Goal: Check status: Check status

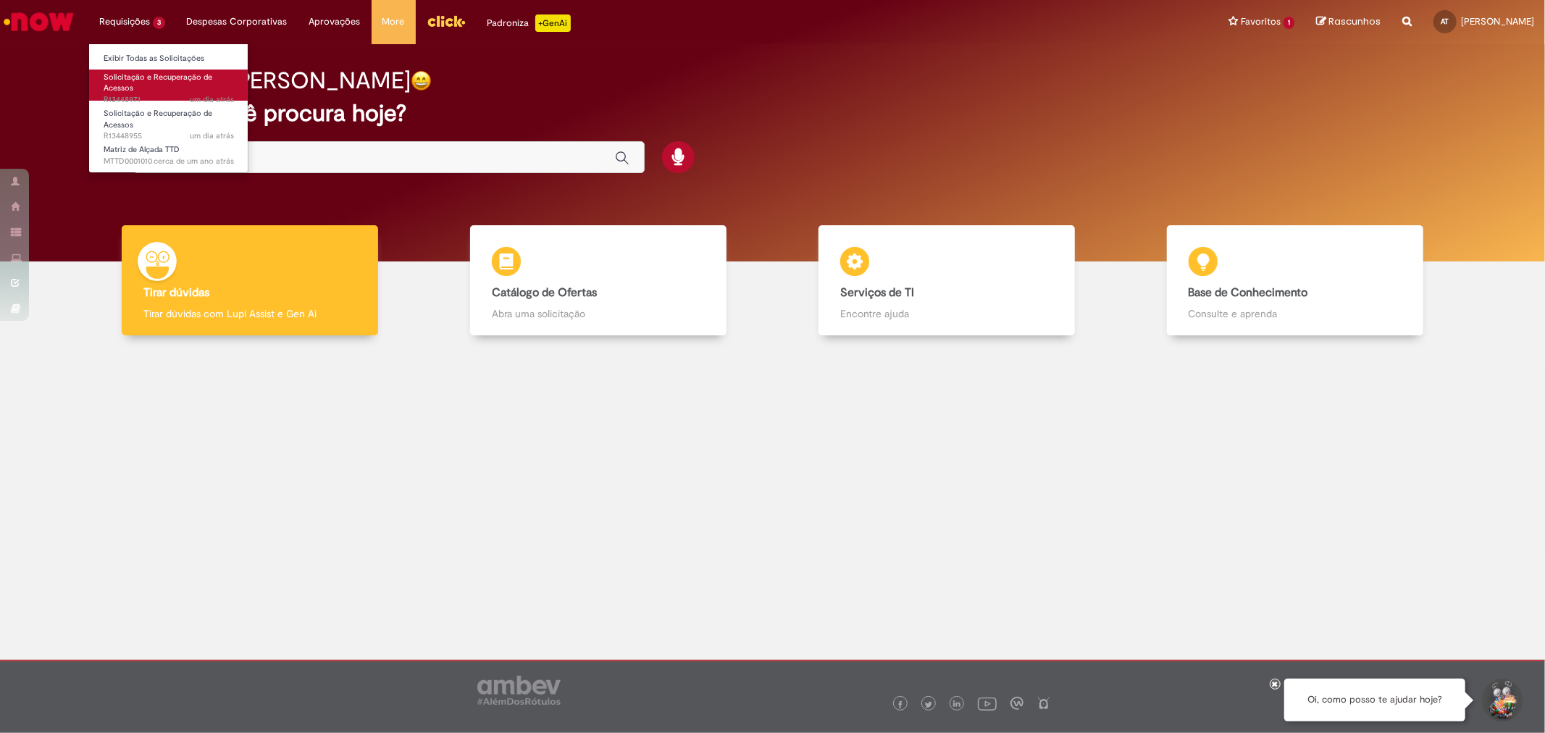
click at [143, 90] on link "Solicitação e Recuperação de Acessos um dia atrás um dia atrás R13448971" at bounding box center [168, 85] width 159 height 31
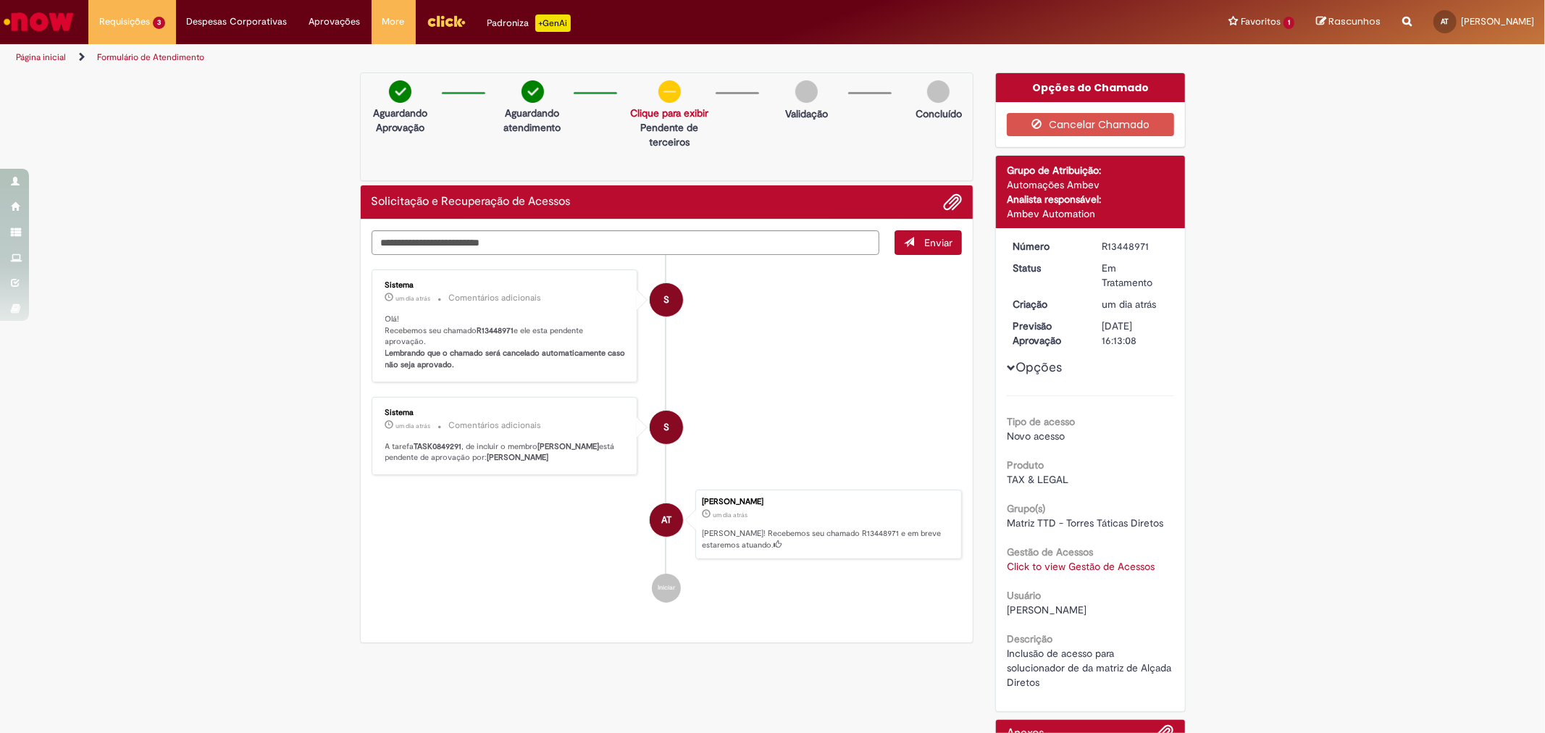
drag, startPoint x: 582, startPoint y: 458, endPoint x: 518, endPoint y: 467, distance: 64.3
click at [518, 467] on div "Sistema um dia atrás um dia atrás Comentários adicionais A tarefa TASK0849291 ,…" at bounding box center [505, 436] width 258 height 70
copy b "[PERSON_NAME]"
drag, startPoint x: 457, startPoint y: 446, endPoint x: 409, endPoint y: 451, distance: 48.1
click at [409, 451] on p "A tarefa TASK0849291 , de incluir o membro [PERSON_NAME] está pendente de aprov…" at bounding box center [505, 452] width 241 height 22
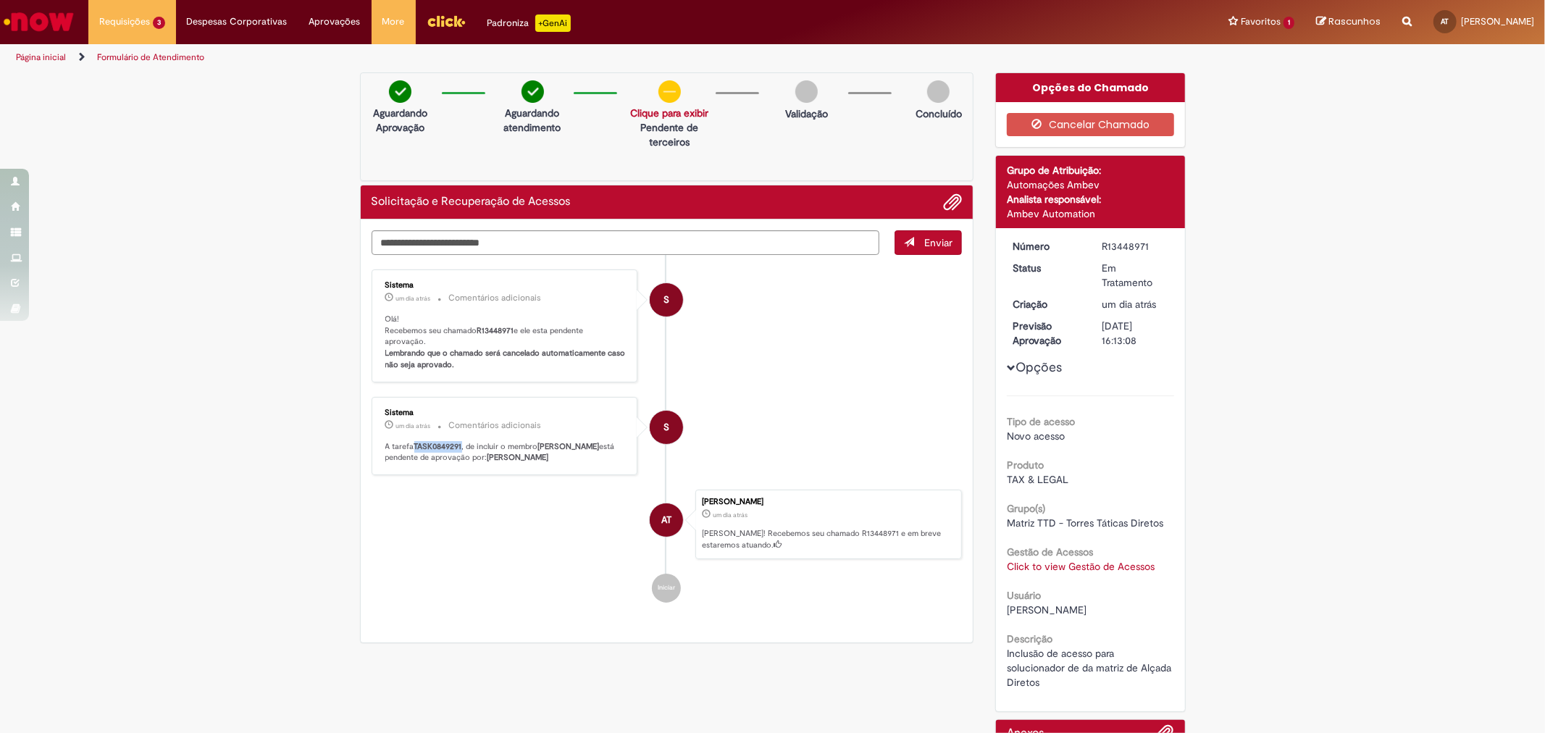
copy b "TASK0849291"
click at [156, 23] on li "Requisições 3 Exibir Todas as Solicitações Solicitação e Recuperação de Acessos…" at bounding box center [132, 21] width 88 height 43
click at [168, 131] on span "um dia atrás um dia atrás R13448955" at bounding box center [169, 136] width 130 height 12
click at [160, 120] on link "Solicitação e Recuperação de Acessos um dia atrás um dia atrás R13448955" at bounding box center [168, 121] width 159 height 31
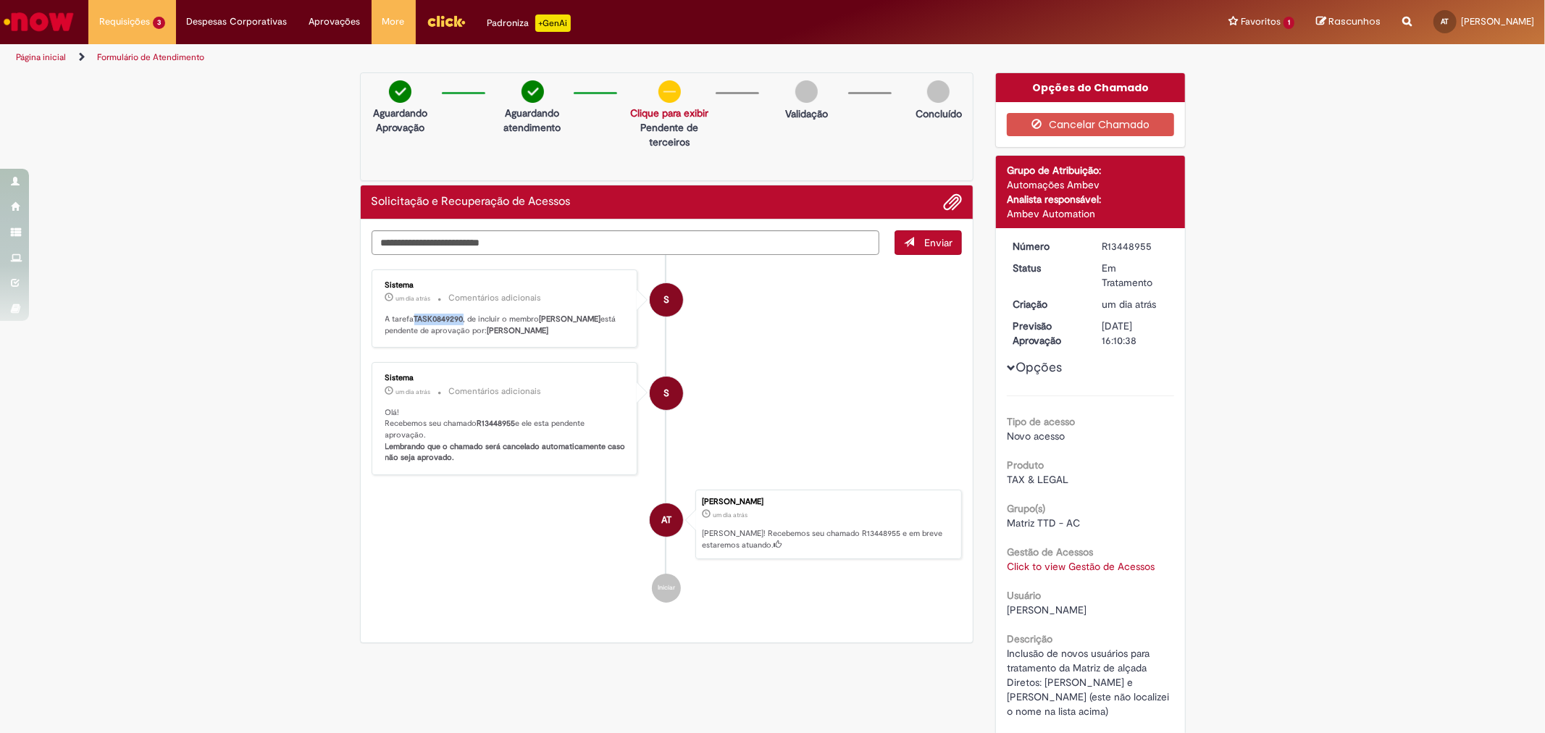
drag, startPoint x: 458, startPoint y: 316, endPoint x: 409, endPoint y: 323, distance: 49.1
click at [414, 323] on b "TASK0849290" at bounding box center [438, 319] width 49 height 11
copy b "TASK0849290"
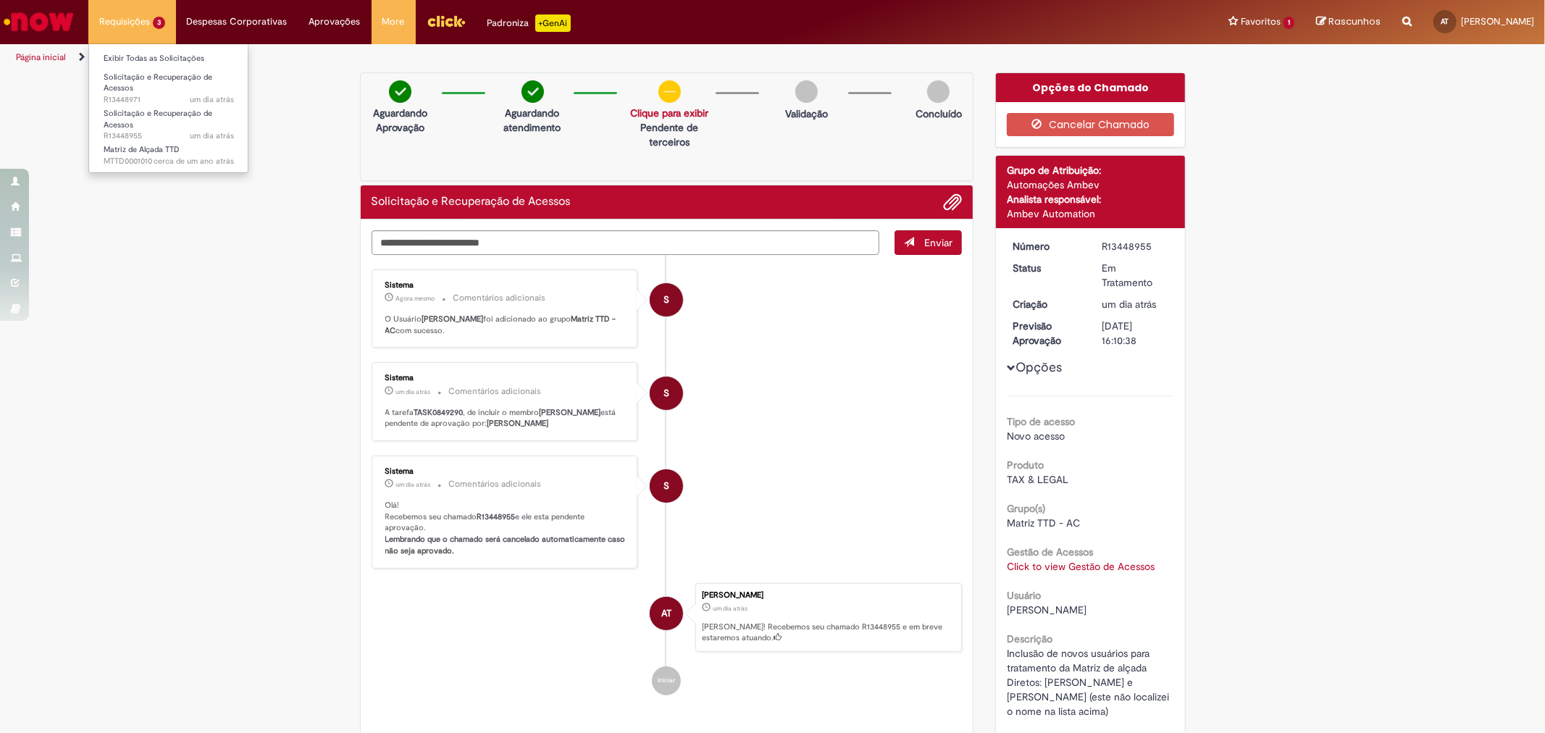
click at [148, 22] on li "Requisições 3 Exibir Todas as Solicitações Solicitação e Recuperação de Acessos…" at bounding box center [132, 21] width 88 height 43
click at [174, 82] on link "Solicitação e Recuperação de Acessos um dia atrás um dia atrás R13448971" at bounding box center [168, 85] width 159 height 31
